Goal: Transaction & Acquisition: Download file/media

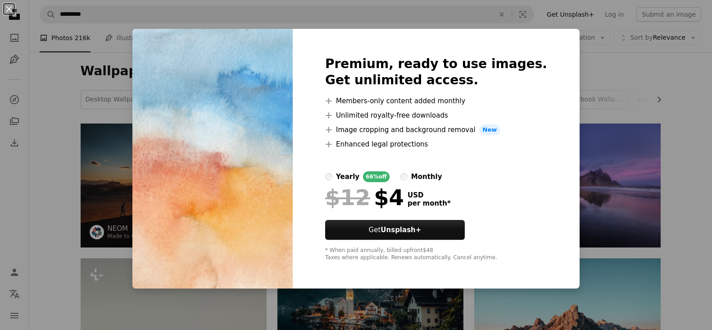
scroll to position [817, 0]
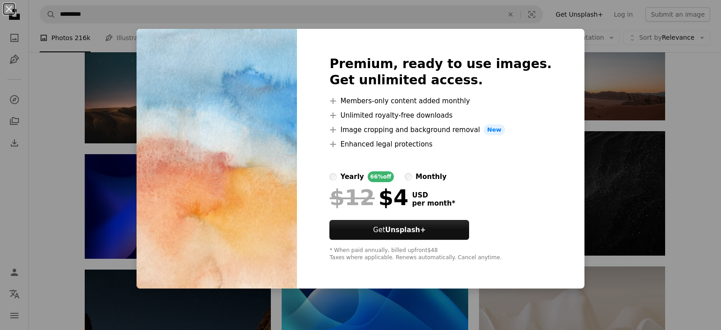
click at [591, 211] on div "An X shape Premium, ready to use images. Get unlimited access. A plus sign Memb…" at bounding box center [360, 165] width 721 height 330
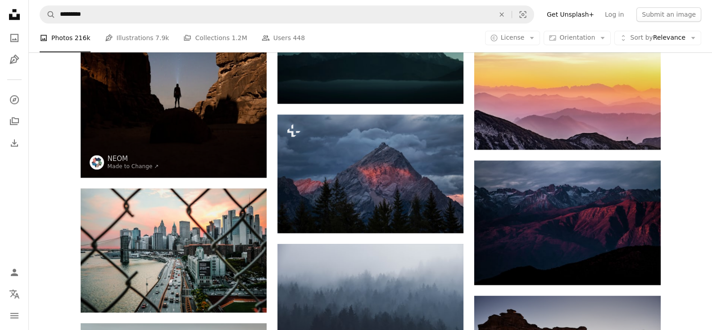
scroll to position [1192, 0]
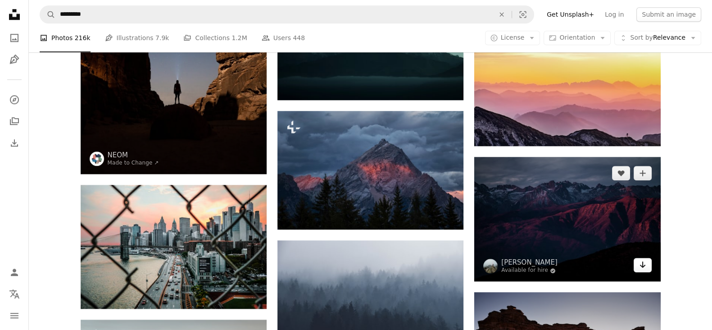
click at [643, 267] on icon "Arrow pointing down" at bounding box center [642, 264] width 7 height 11
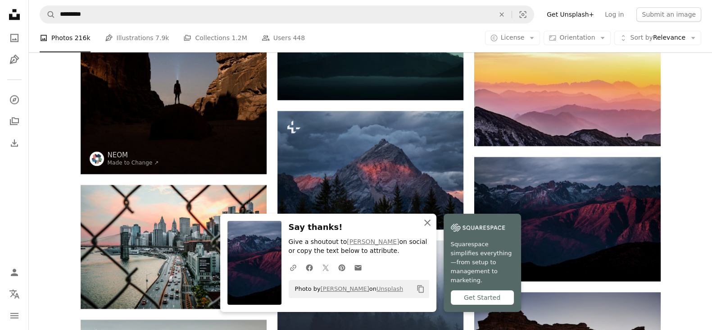
click at [425, 228] on icon "An X shape" at bounding box center [427, 222] width 11 height 11
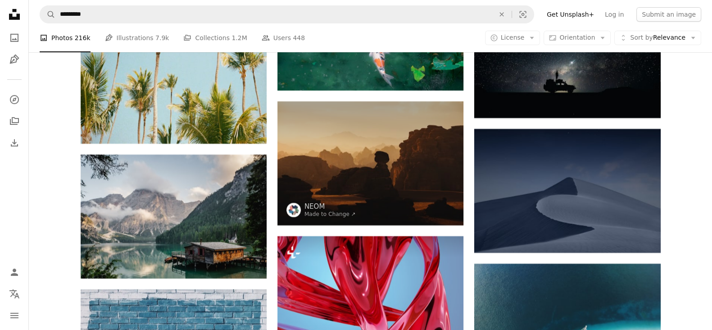
scroll to position [3808, 0]
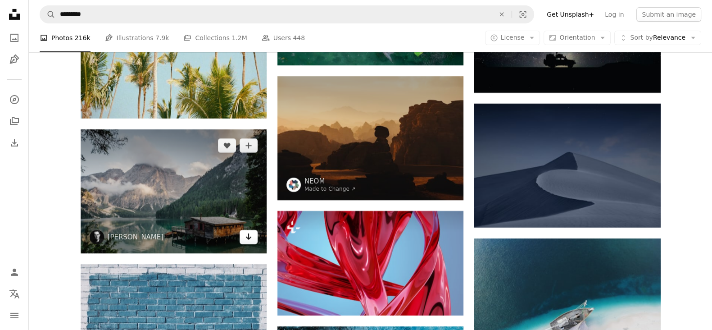
click at [246, 236] on icon "Download" at bounding box center [249, 236] width 6 height 6
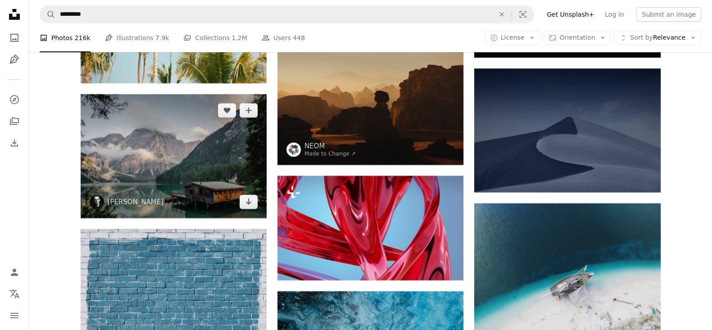
scroll to position [3836, 0]
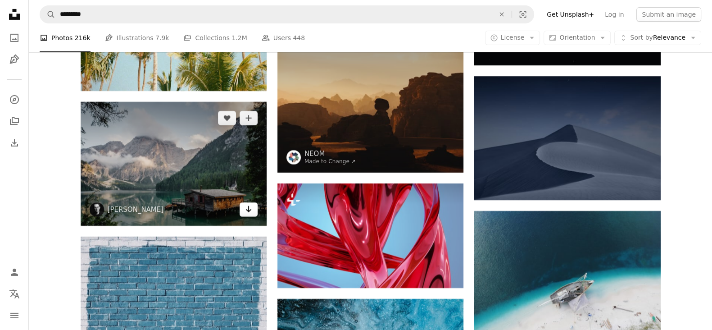
click at [250, 210] on icon "Arrow pointing down" at bounding box center [248, 209] width 7 height 11
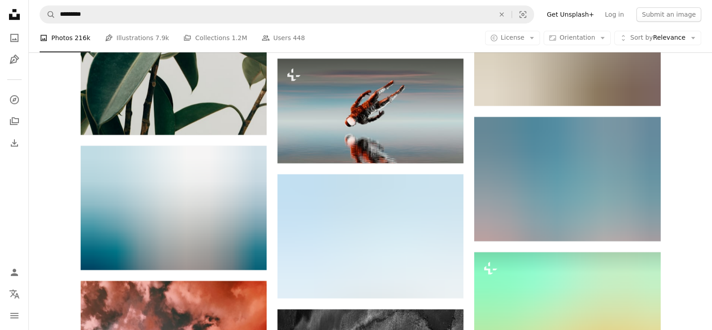
scroll to position [5071, 0]
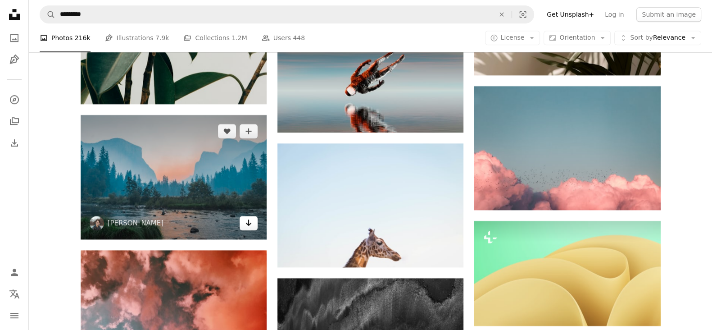
click at [246, 226] on icon "Arrow pointing down" at bounding box center [248, 222] width 7 height 11
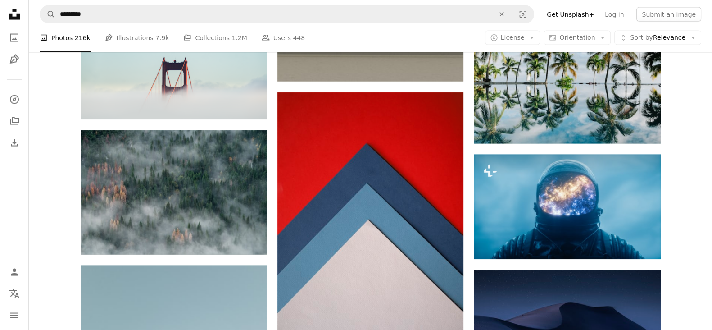
scroll to position [6649, 0]
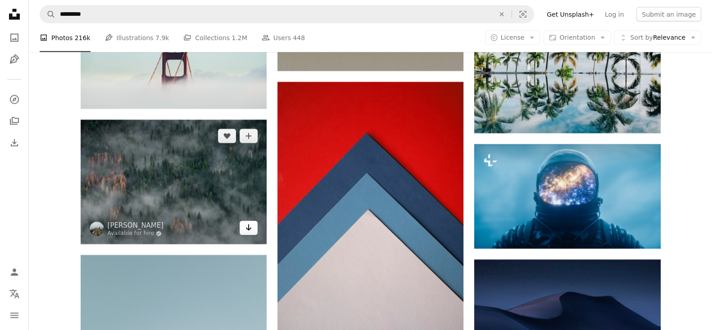
click at [252, 227] on link "Arrow pointing down" at bounding box center [249, 228] width 18 height 14
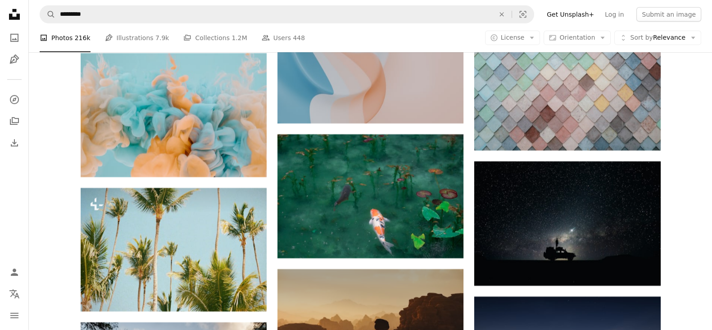
scroll to position [956, 0]
